Goal: Information Seeking & Learning: Check status

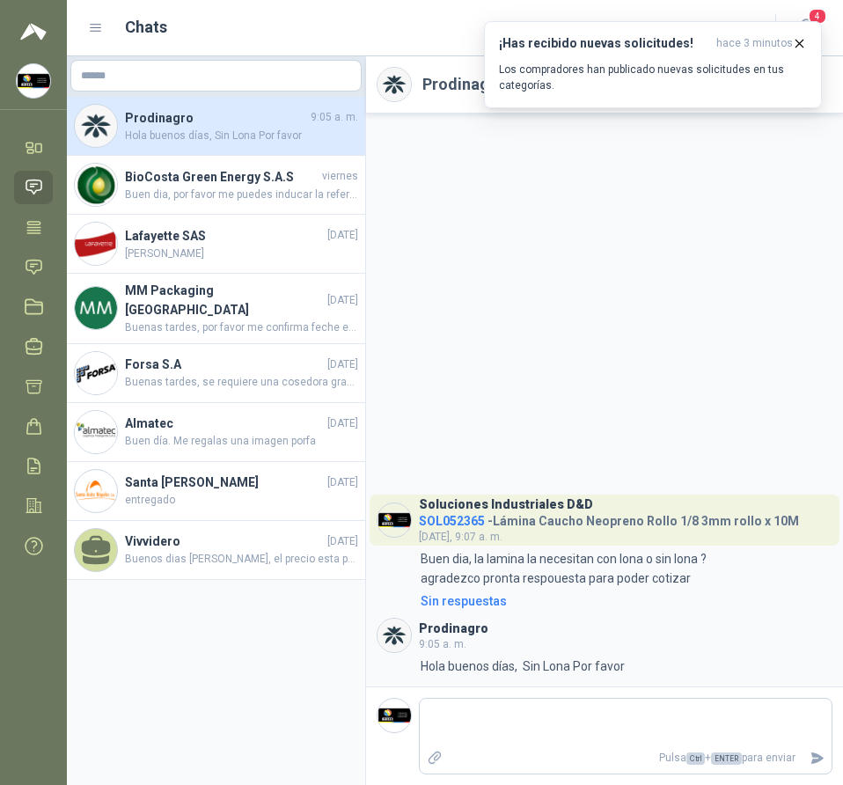
click at [452, 626] on h3 "Prodinagro" at bounding box center [454, 629] width 70 height 10
drag, startPoint x: 513, startPoint y: 629, endPoint x: 523, endPoint y: 621, distance: 12.5
click at [515, 628] on header "Prodinagro 9:05 a. m." at bounding box center [605, 635] width 456 height 35
click at [805, 37] on icon "button" at bounding box center [799, 43] width 15 height 15
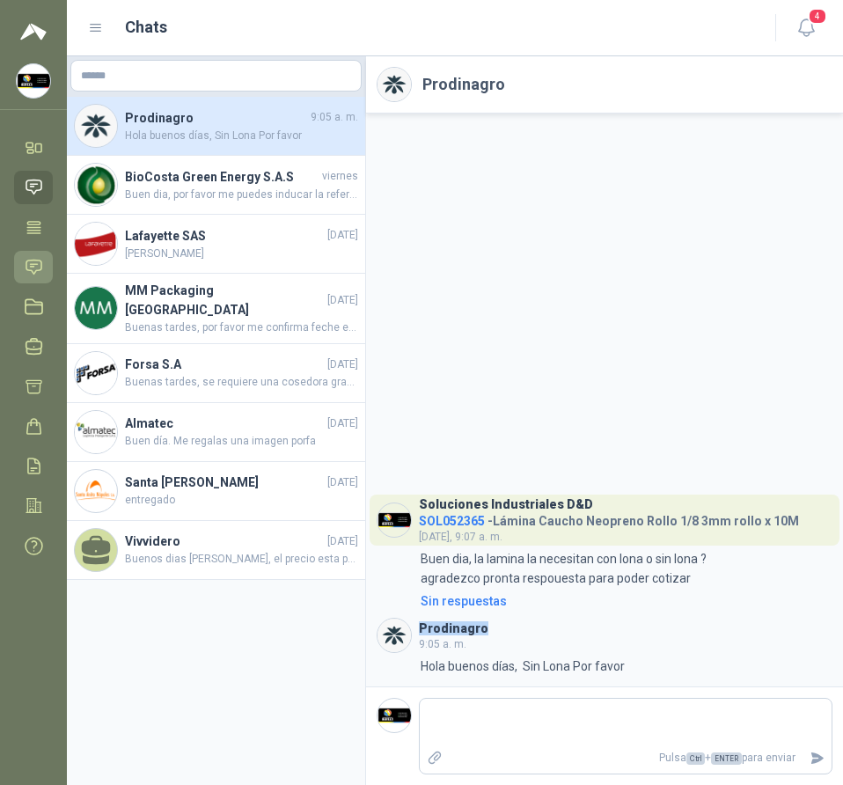
click at [32, 260] on icon at bounding box center [33, 267] width 15 height 14
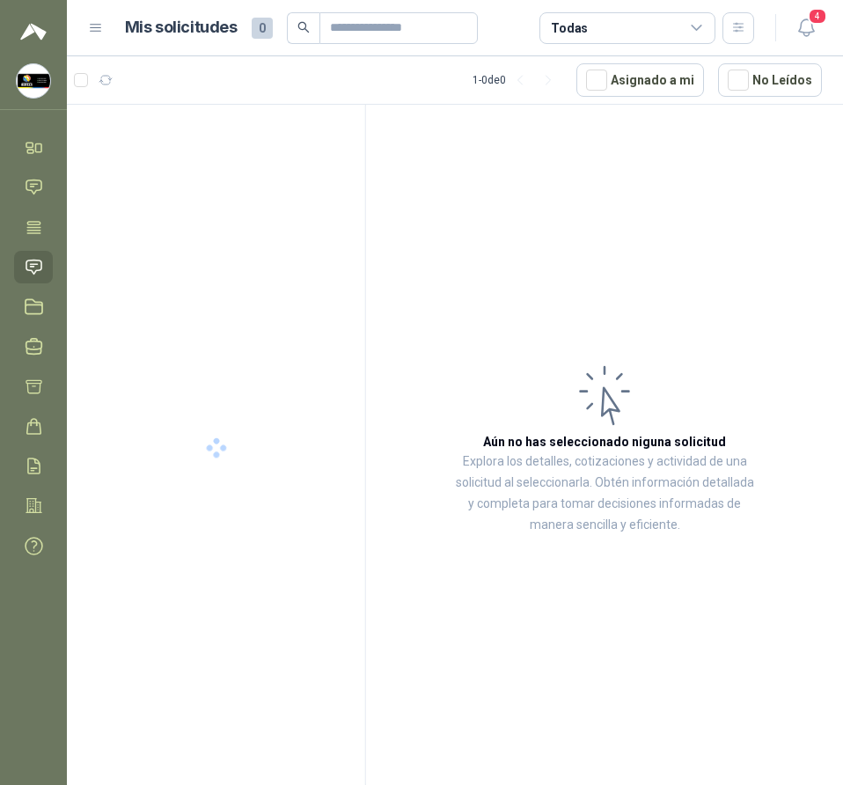
click at [353, 71] on article "1 - 0 de 0 Asignado a mi No Leídos" at bounding box center [455, 80] width 776 height 48
click at [389, 27] on input "text" at bounding box center [391, 28] width 123 height 30
paste input "*********"
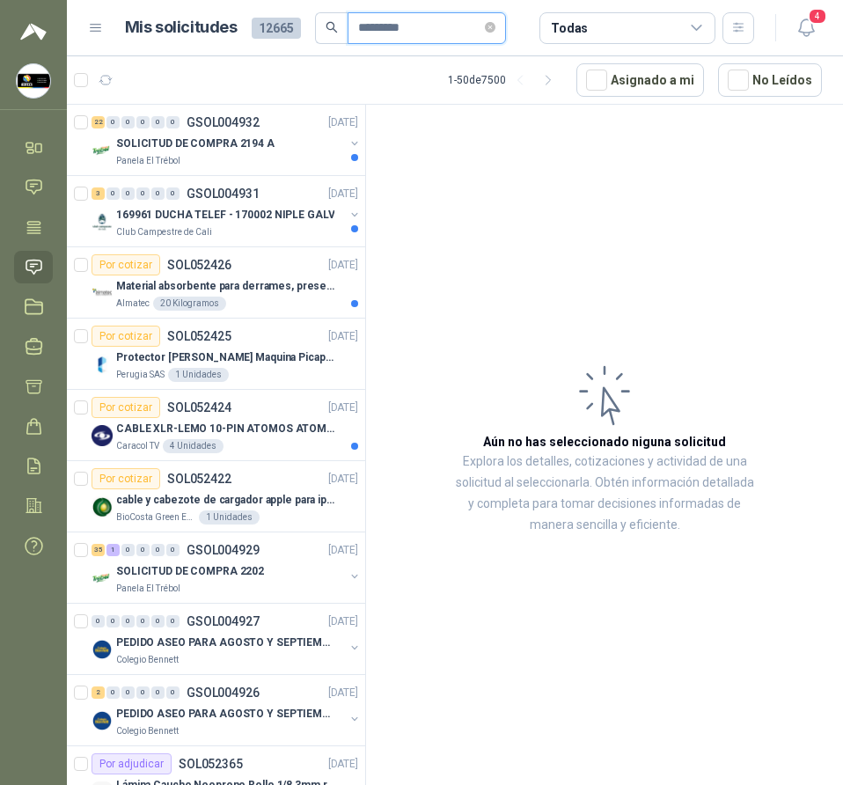
type input "*********"
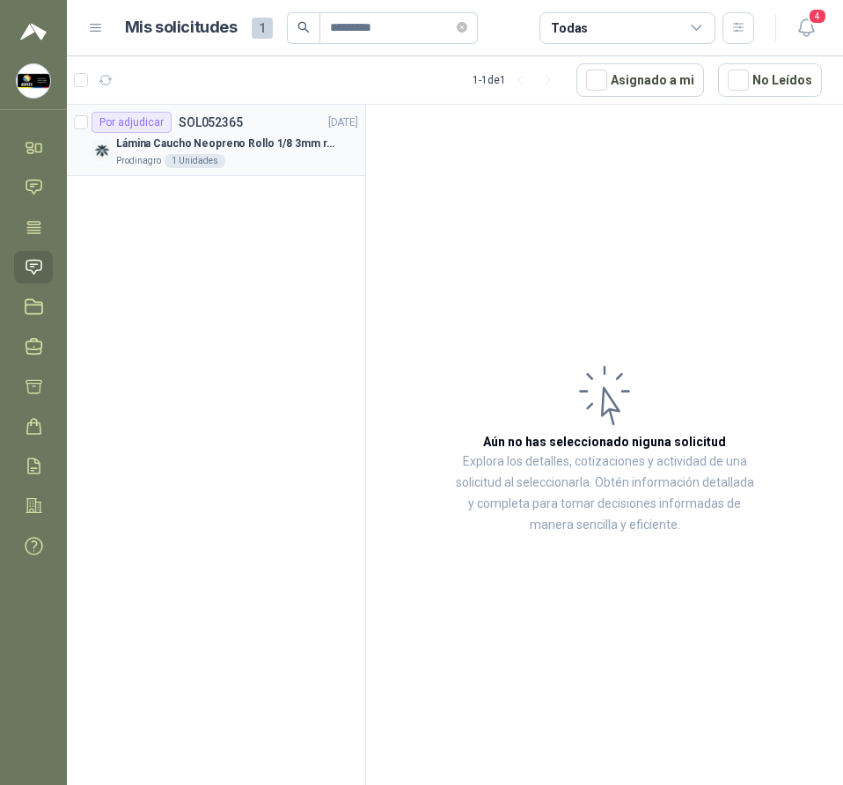
click at [249, 143] on p "Lámina Caucho Neopreno Rollo 1/8 3mm rollo x 10M" at bounding box center [225, 144] width 219 height 17
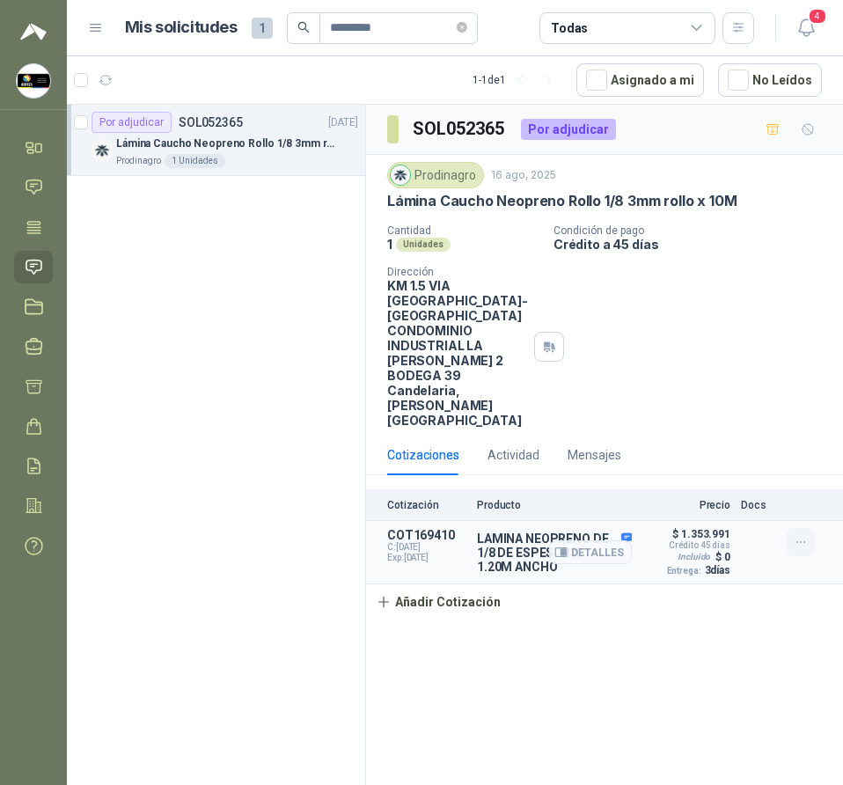
click at [800, 542] on icon "button" at bounding box center [801, 542] width 8 height 1
click at [655, 535] on article "COT169410 C: [DATE] Exp: [DATE] LAMINA NEOPRENO DE 1/8 DE ESPESOR X 1.20M ANCHO…" at bounding box center [604, 552] width 477 height 63
click at [474, 521] on article "COT169410 C: [DATE] Exp: [DATE] LAMINA NEOPRENO DE 1/8 DE ESPESOR X 1.20M ANCHO…" at bounding box center [604, 552] width 477 height 63
click at [617, 541] on button "Detalles" at bounding box center [590, 553] width 83 height 24
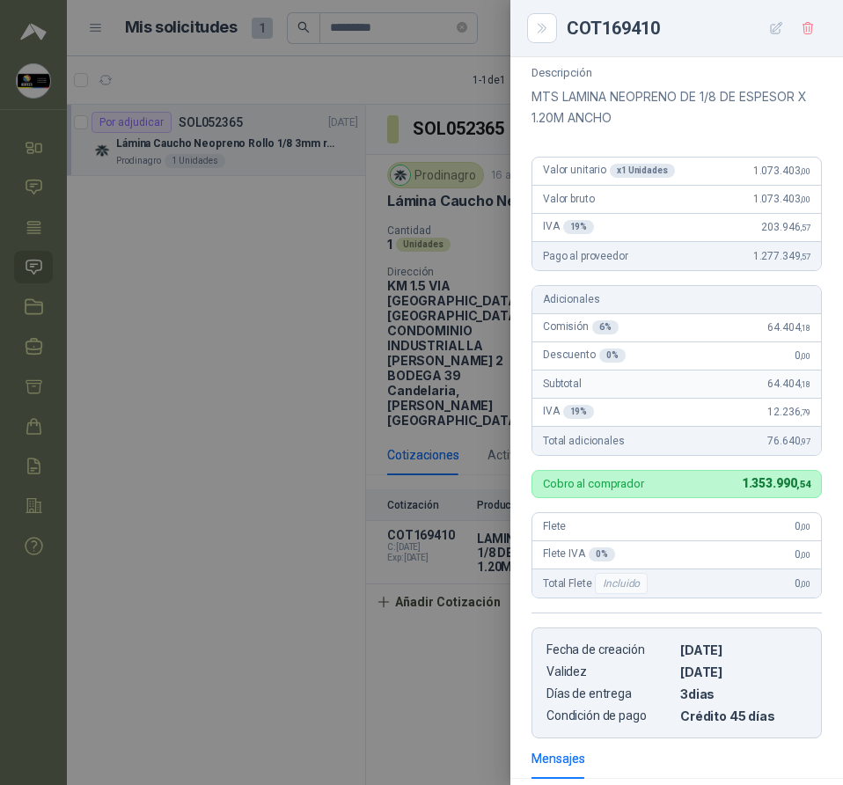
scroll to position [136, 0]
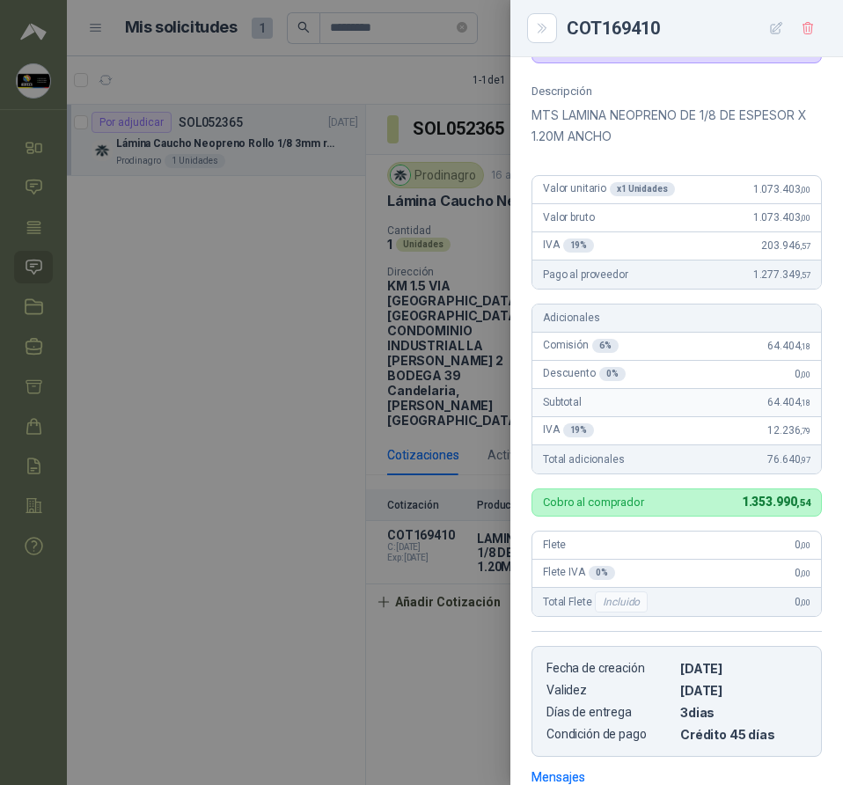
click at [68, 365] on div at bounding box center [421, 392] width 843 height 785
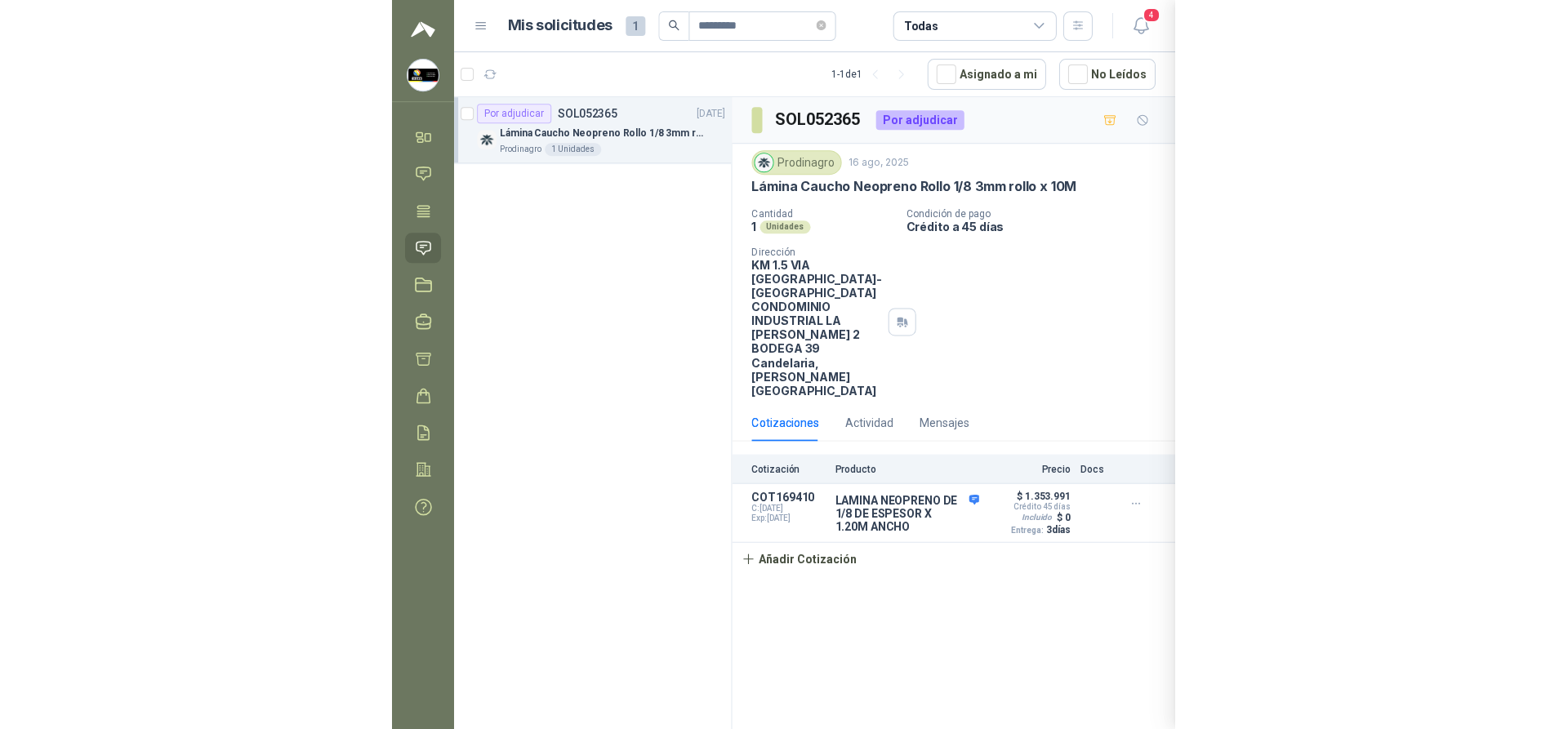
scroll to position [371, 0]
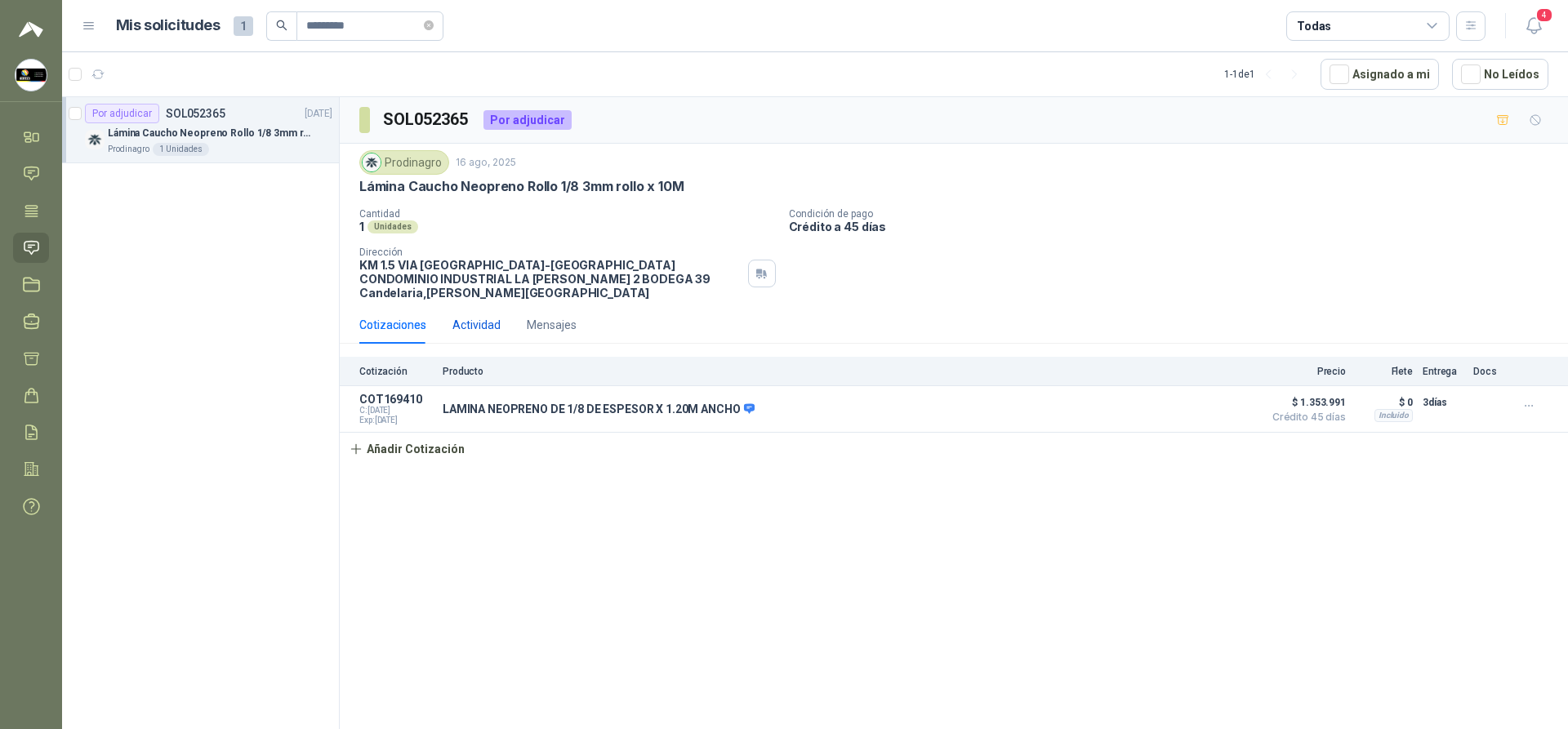
click at [478, 316] on div "Actividad" at bounding box center [477, 325] width 48 height 18
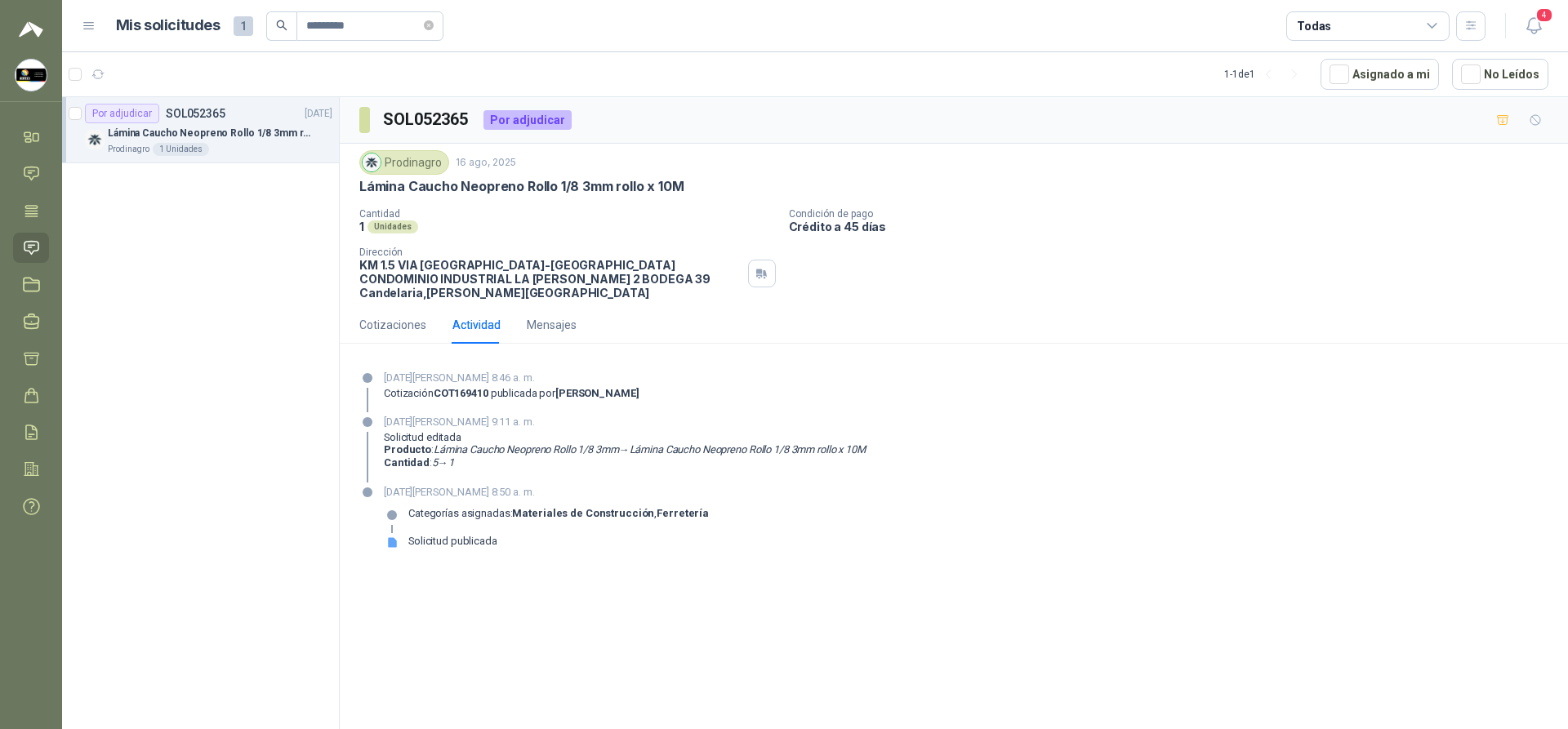
click at [474, 387] on strong "COT169410" at bounding box center [460, 392] width 55 height 12
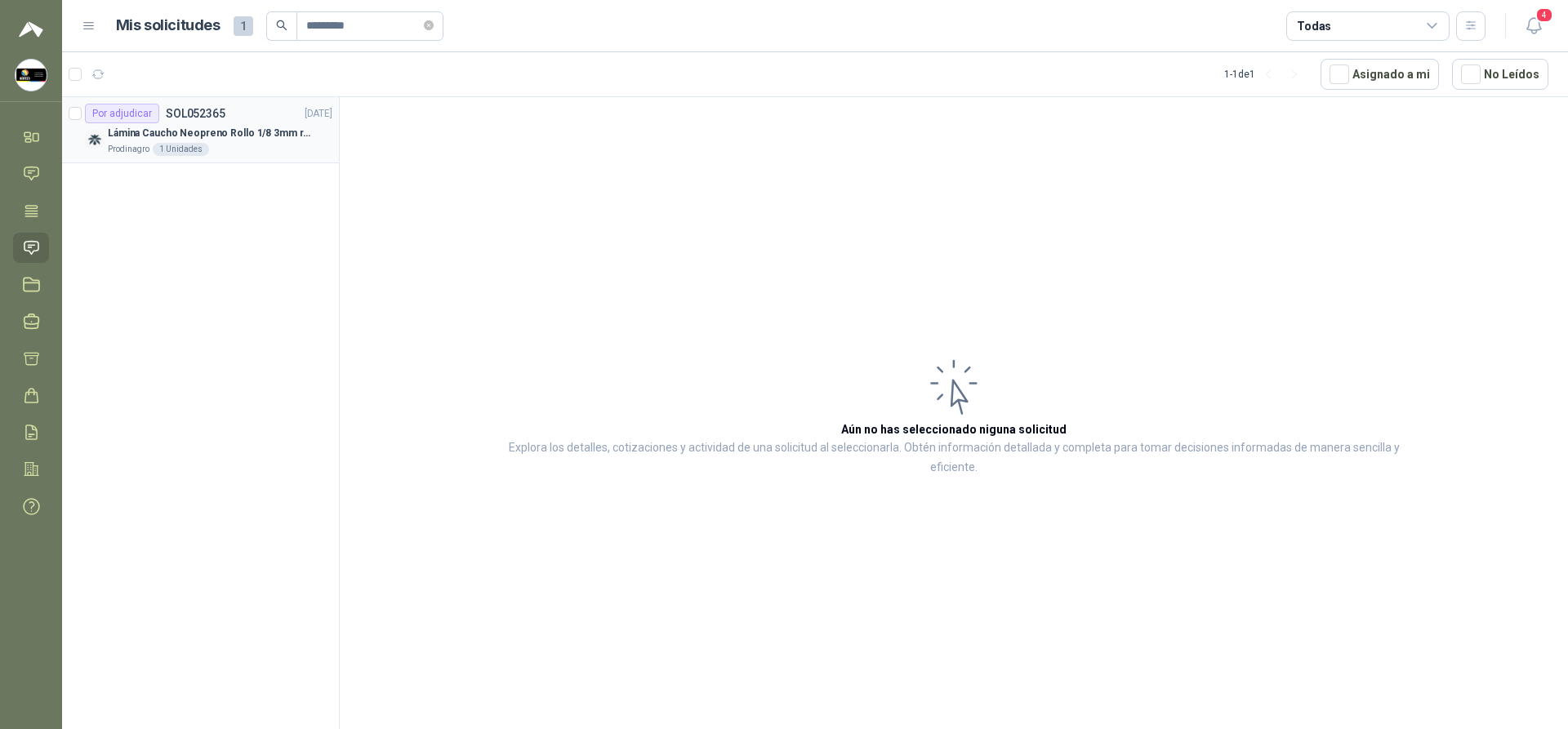
click at [245, 133] on p "Lámina Caucho Neopreno Rollo 1/8 3mm rollo x 10M" at bounding box center [209, 134] width 203 height 16
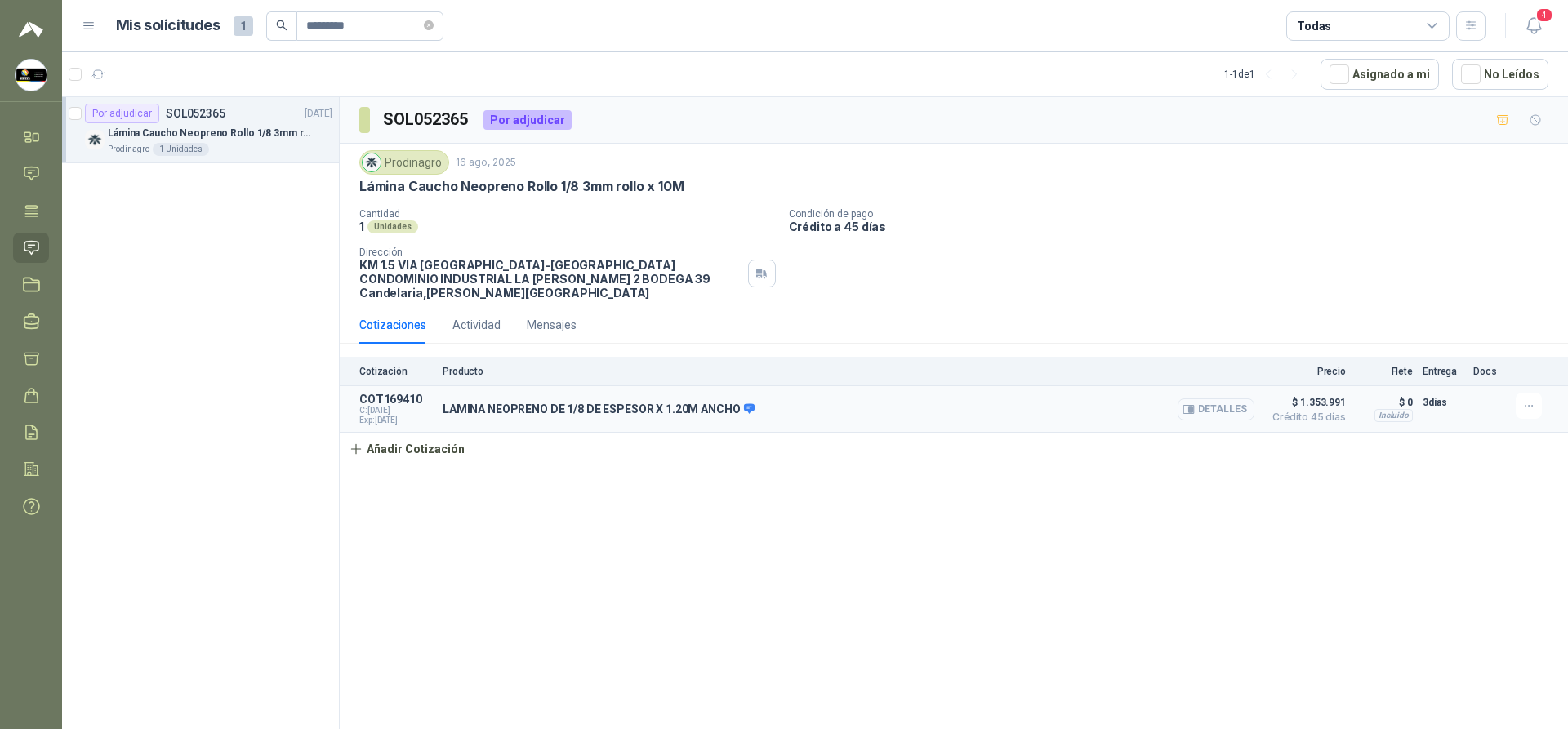
click at [781, 399] on button "Detalles" at bounding box center [1215, 410] width 77 height 22
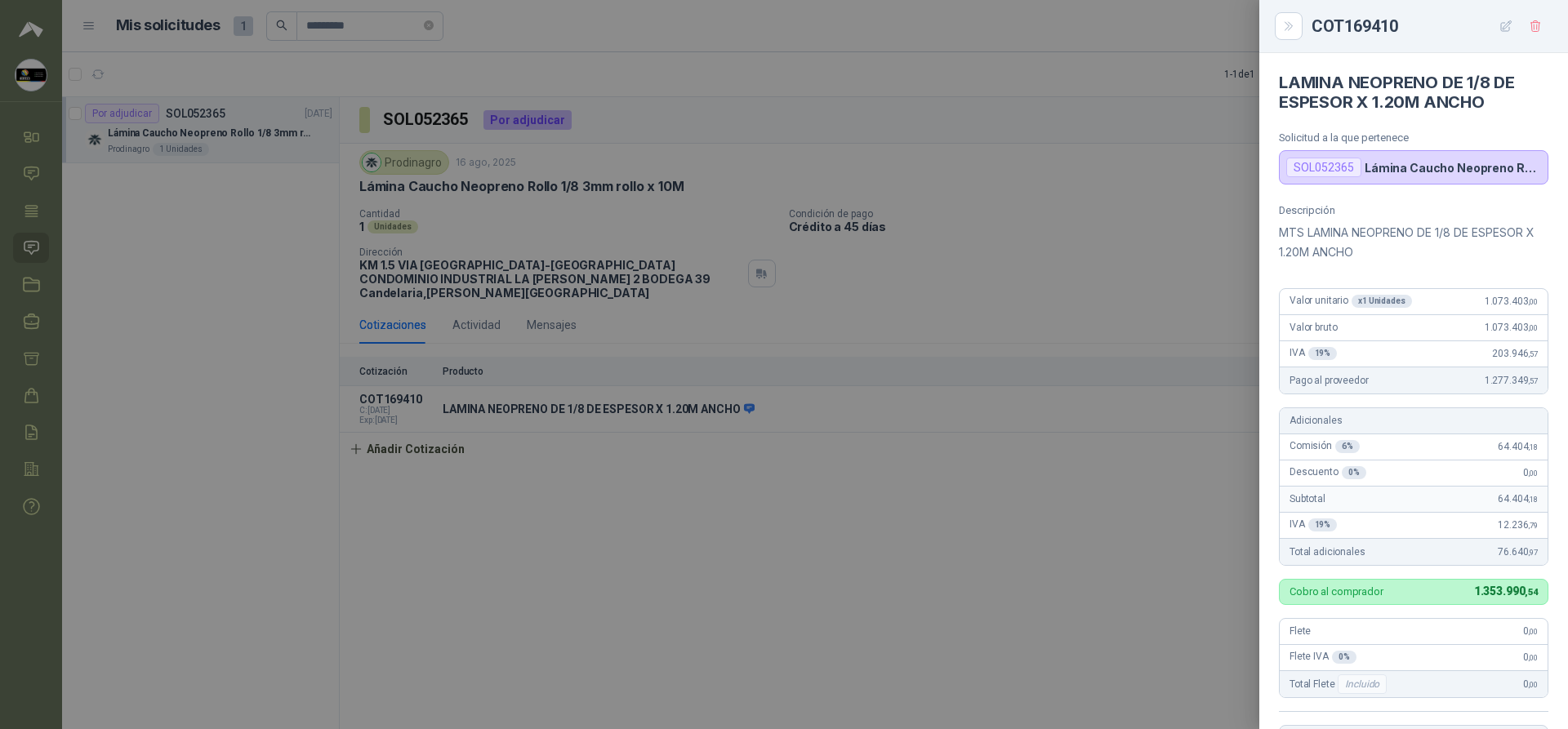
click at [781, 328] on div at bounding box center [784, 364] width 1568 height 729
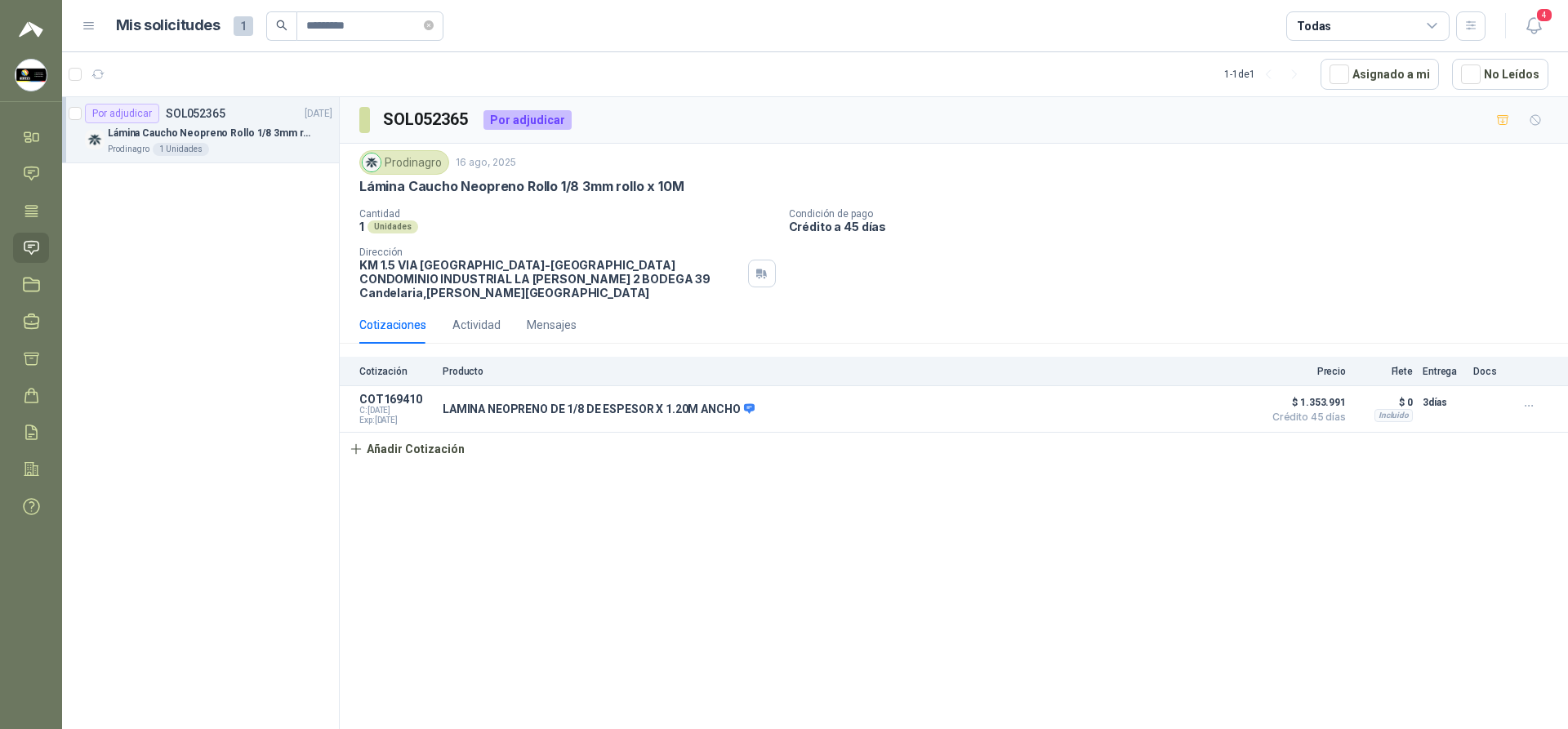
click at [37, 256] on link "Solicitudes" at bounding box center [31, 248] width 36 height 31
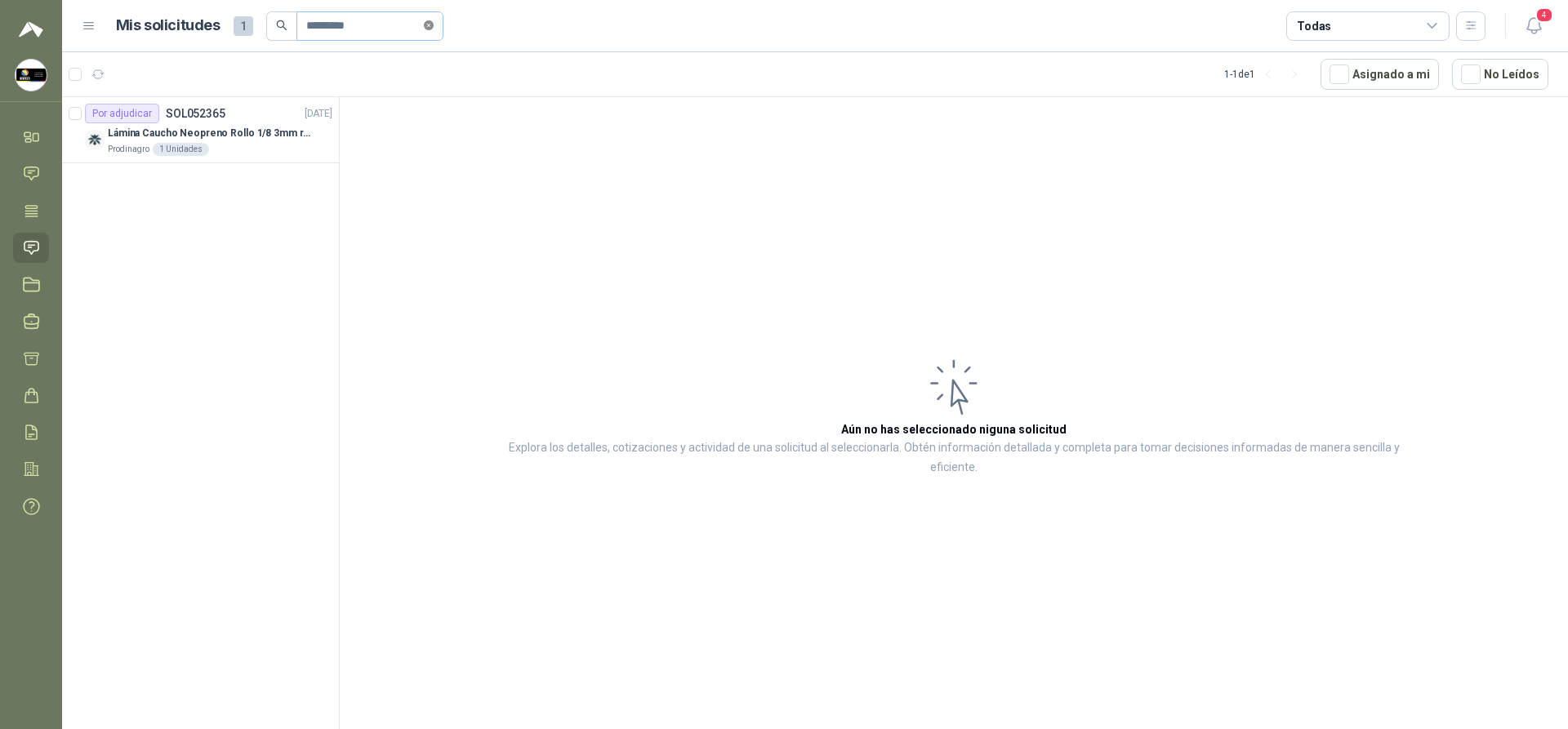
click at [433, 25] on icon "close-circle" at bounding box center [429, 25] width 10 height 10
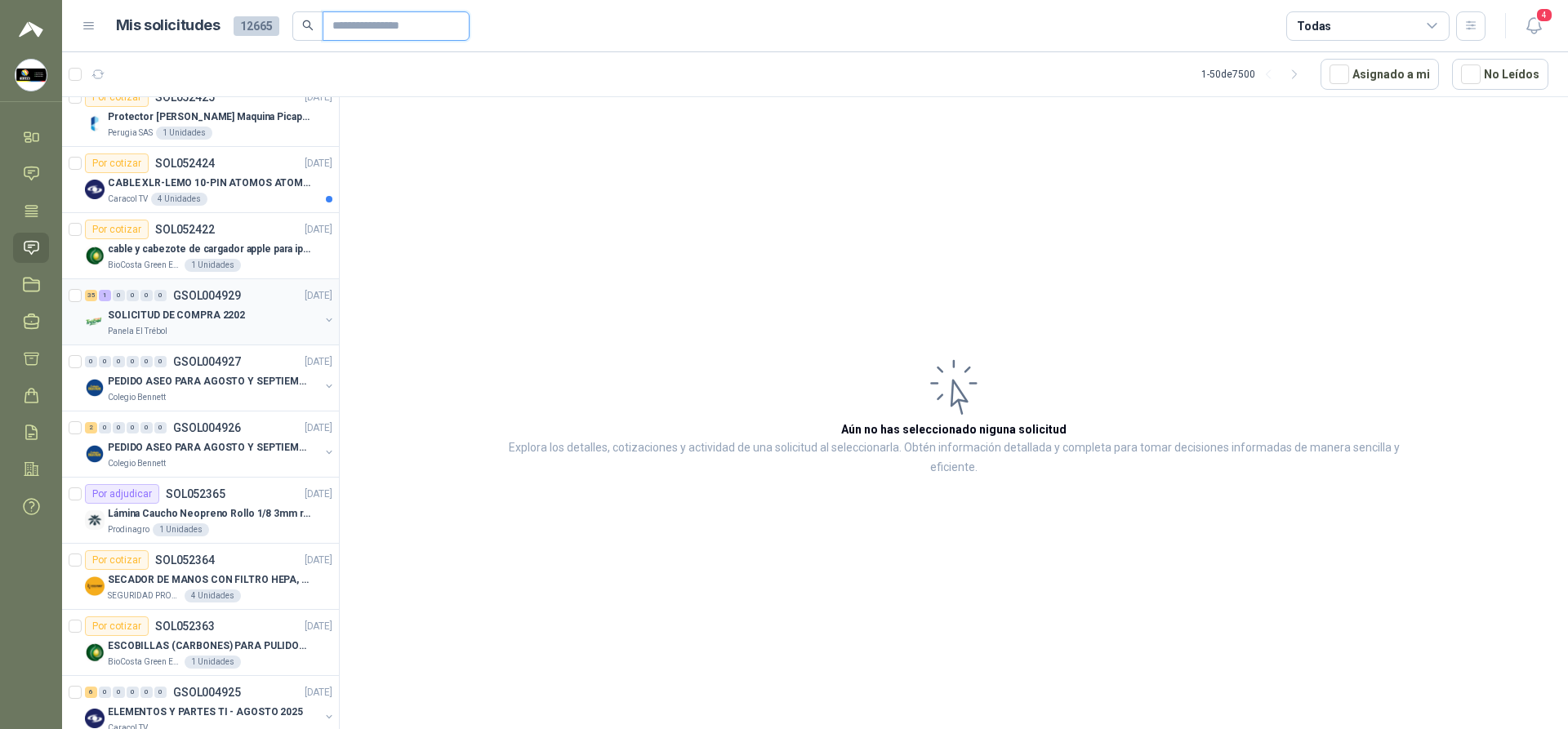
scroll to position [245, 0]
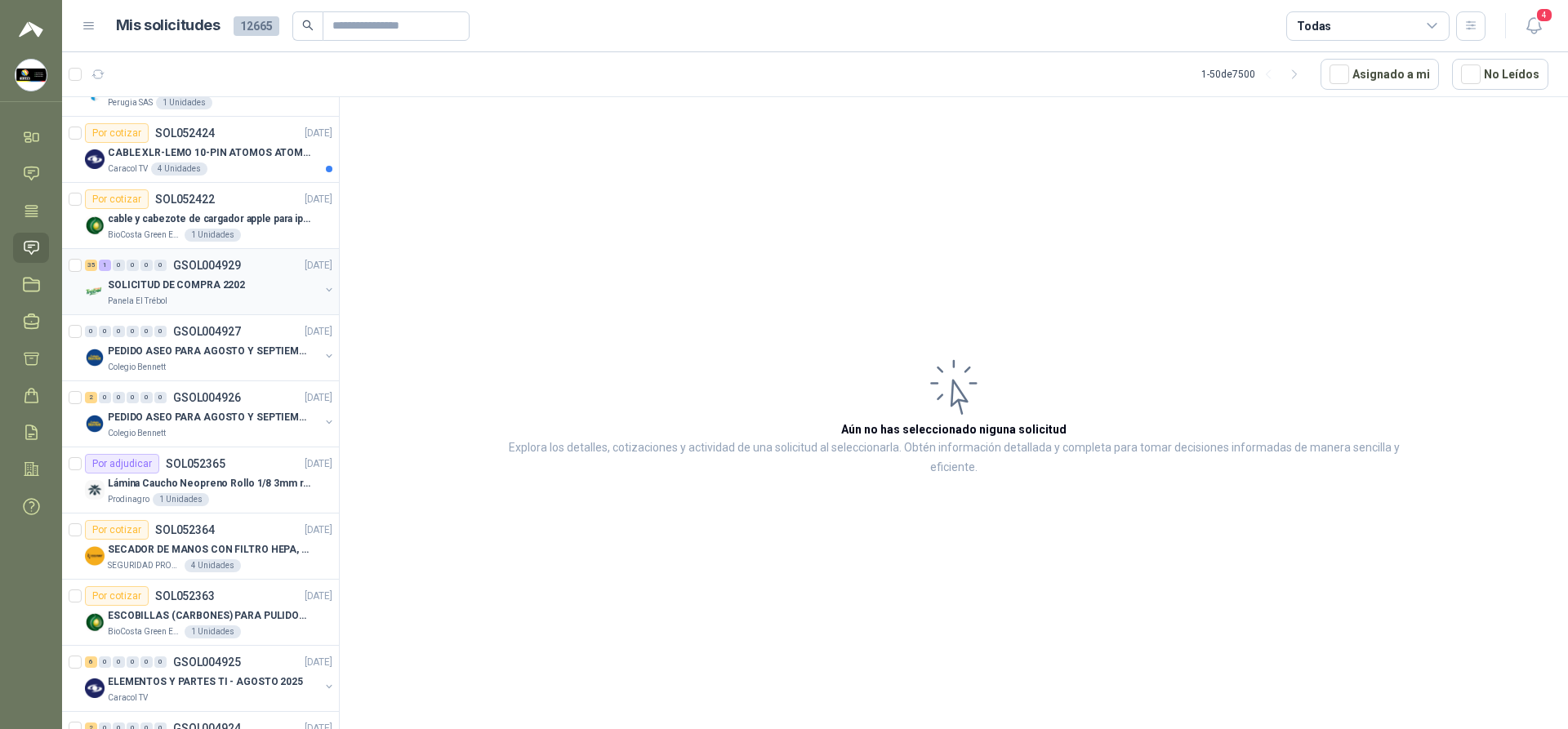
click at [215, 273] on div "35 1 0 0 0 0 GSOL004929 [DATE]" at bounding box center [211, 265] width 251 height 19
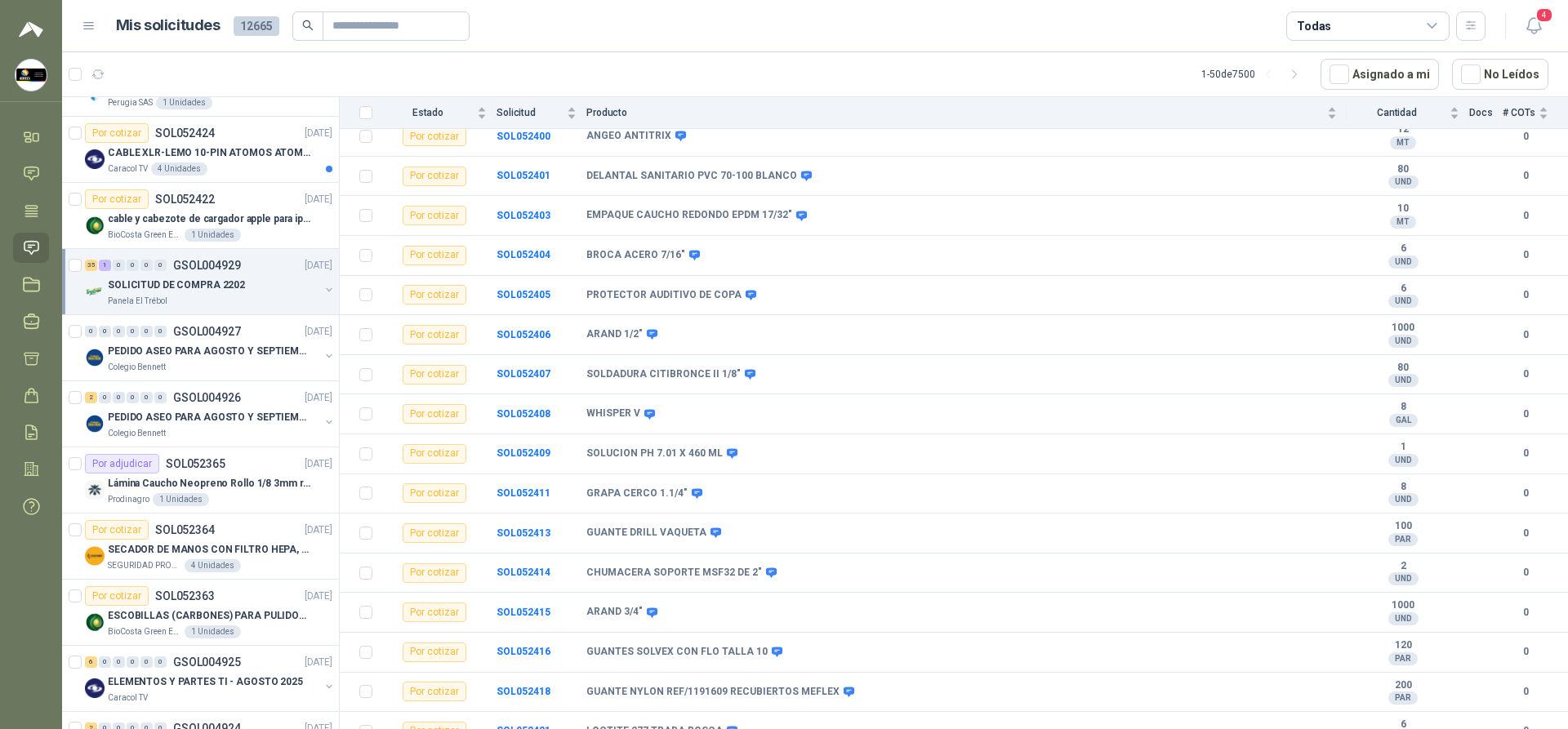
scroll to position [1009, 0]
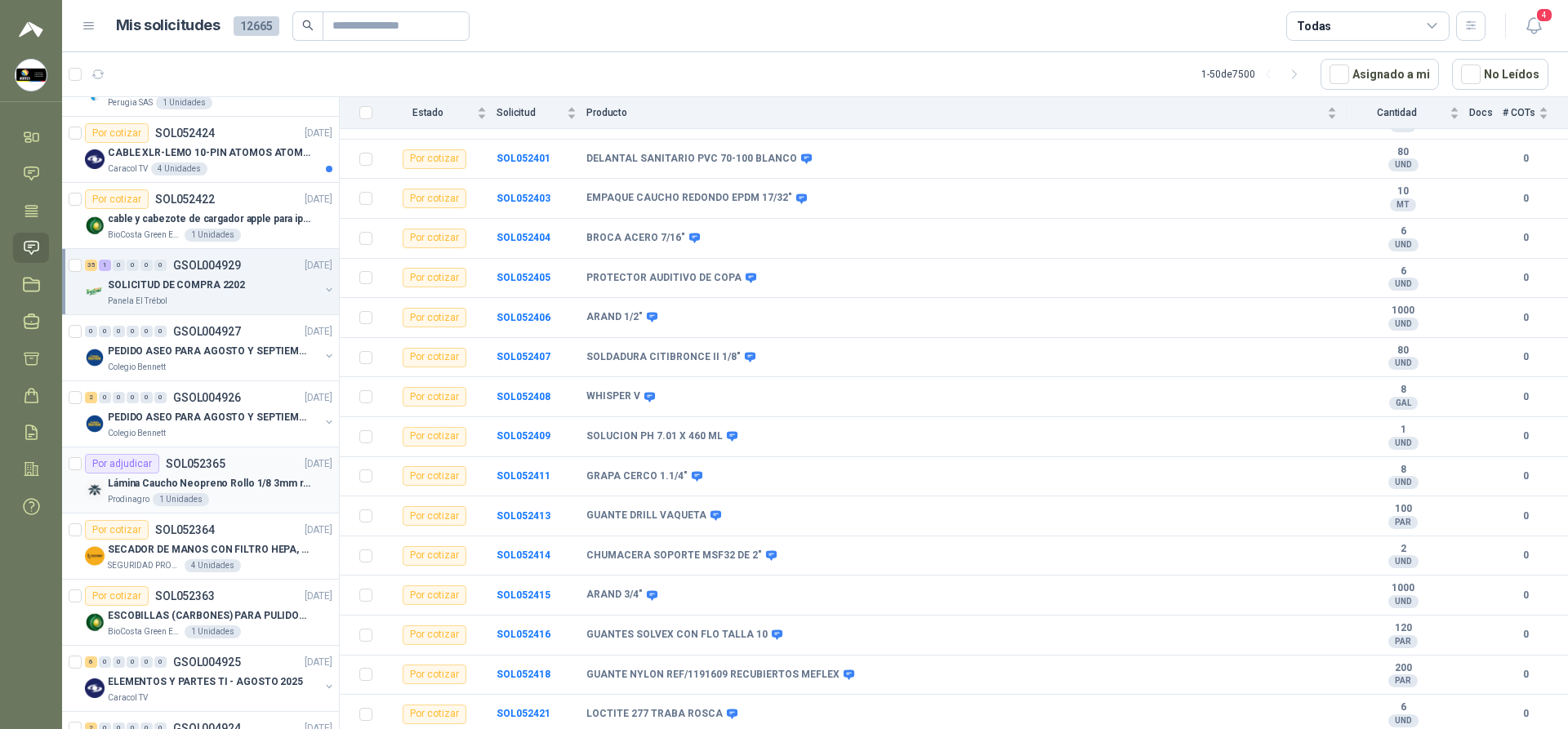
click at [206, 488] on p "Lámina Caucho Neopreno Rollo 1/8 3mm rollo x 10M" at bounding box center [209, 483] width 203 height 16
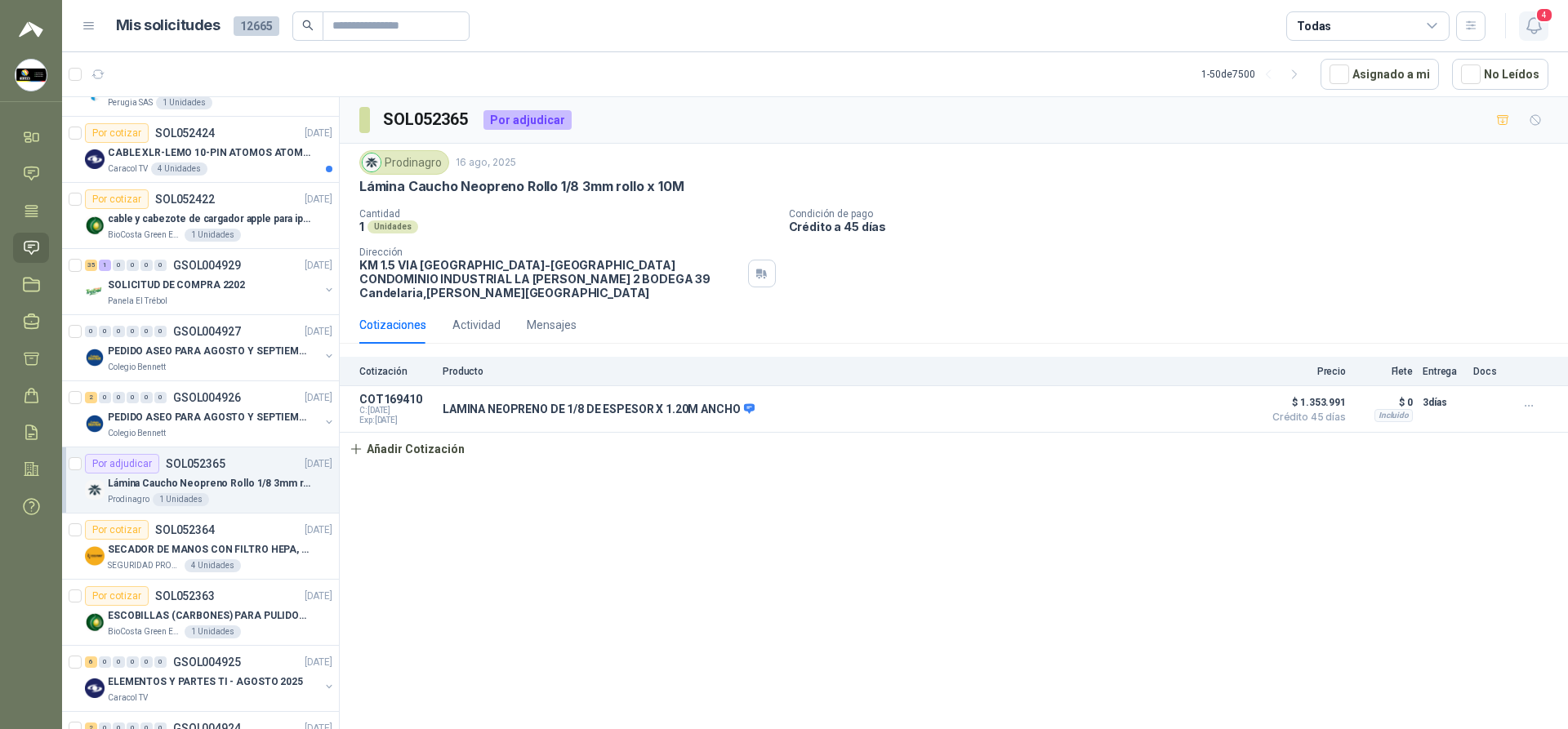
click at [781, 22] on icon "button" at bounding box center [1535, 26] width 20 height 20
